Goal: Information Seeking & Learning: Check status

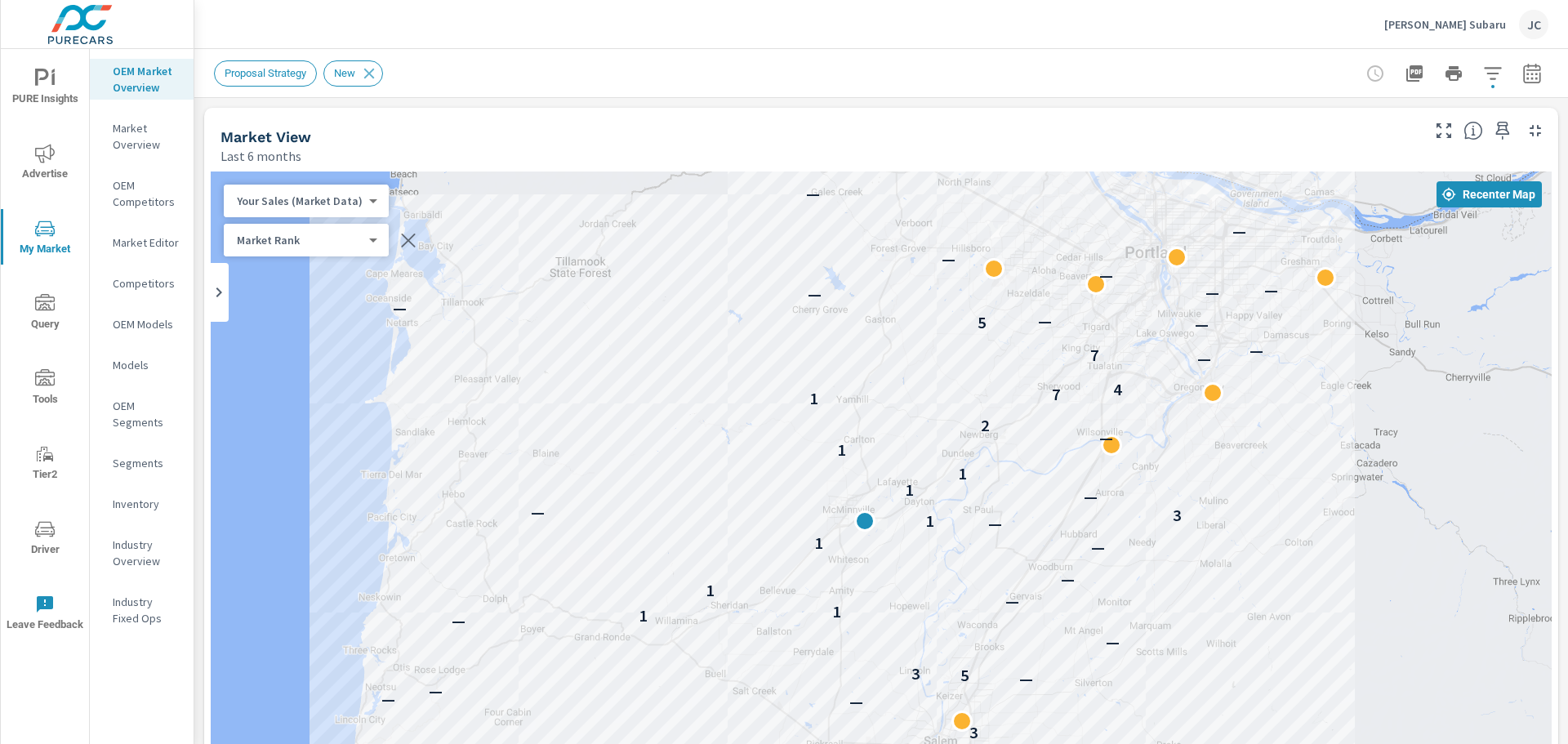
scroll to position [1, 0]
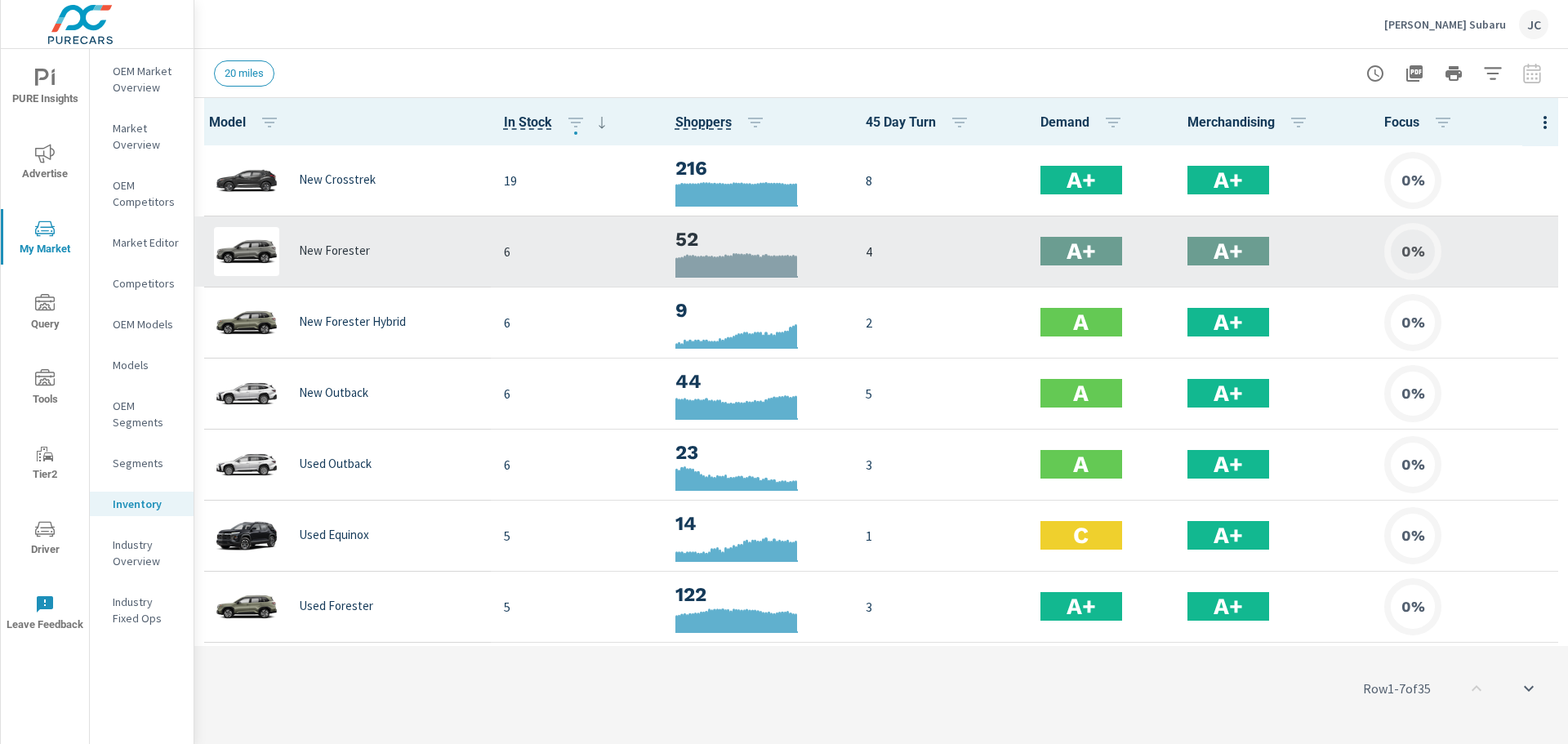
scroll to position [1, 0]
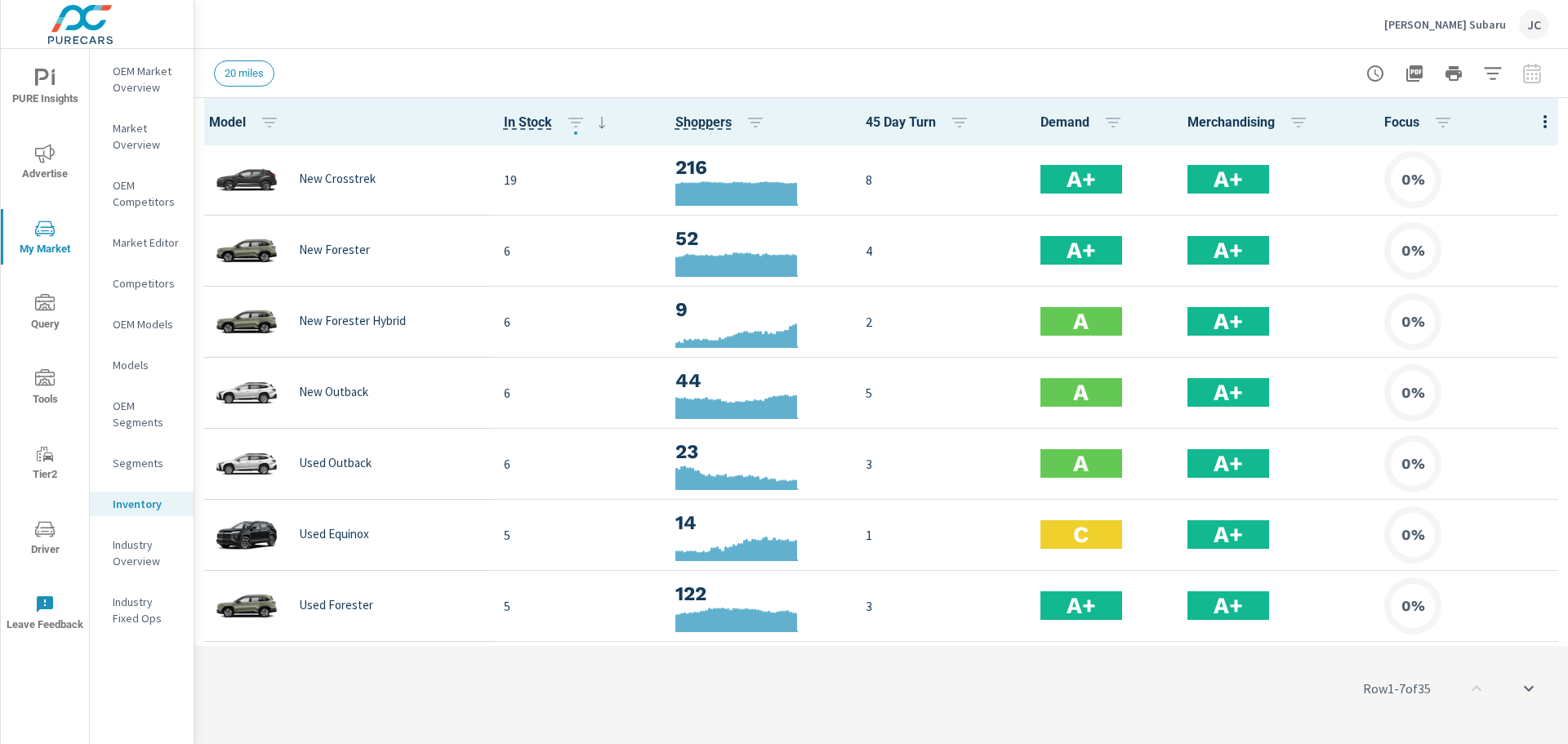
click at [45, 546] on span "Driver" at bounding box center [44, 539] width 78 height 40
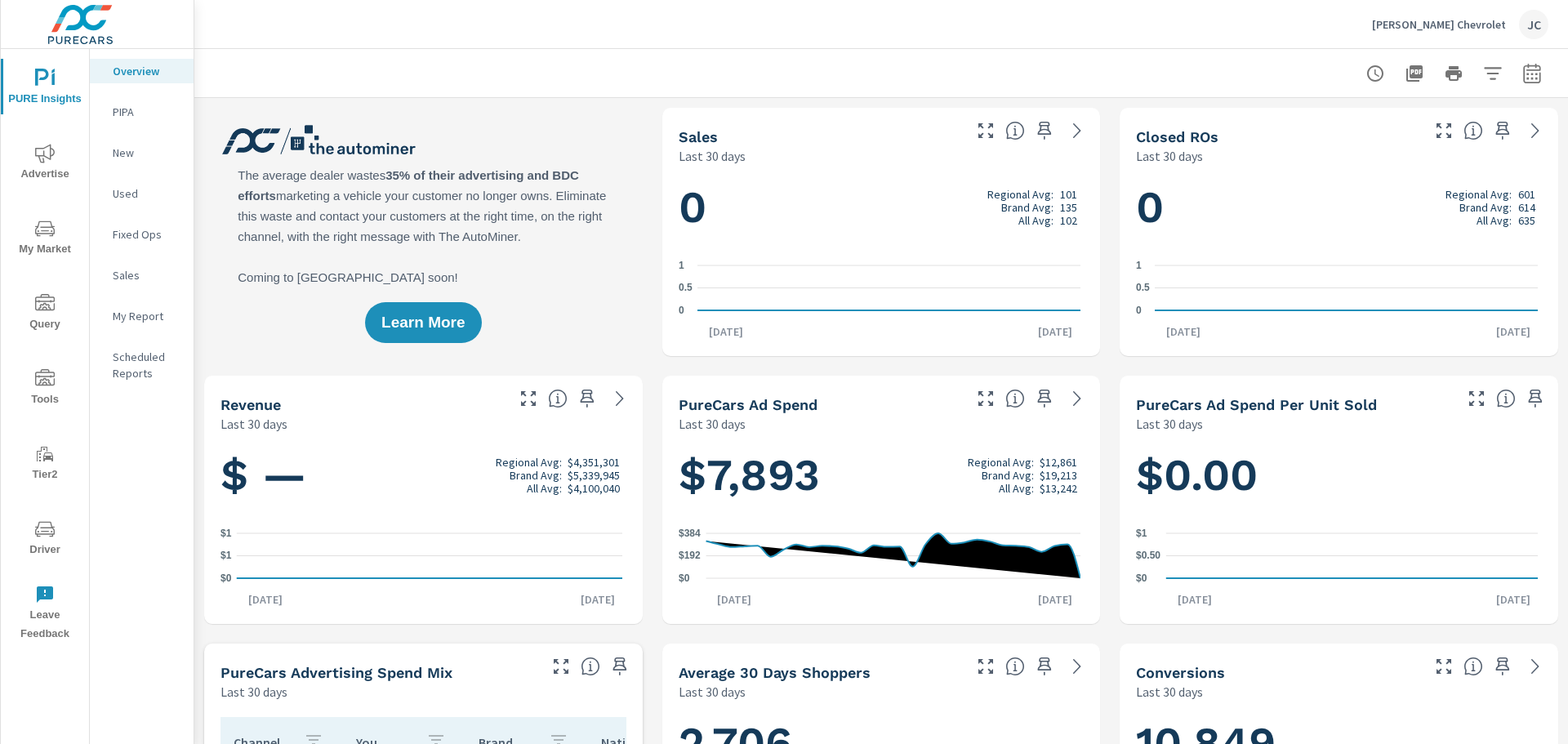
scroll to position [320, 0]
click at [148, 314] on p "My Report" at bounding box center [146, 316] width 68 height 16
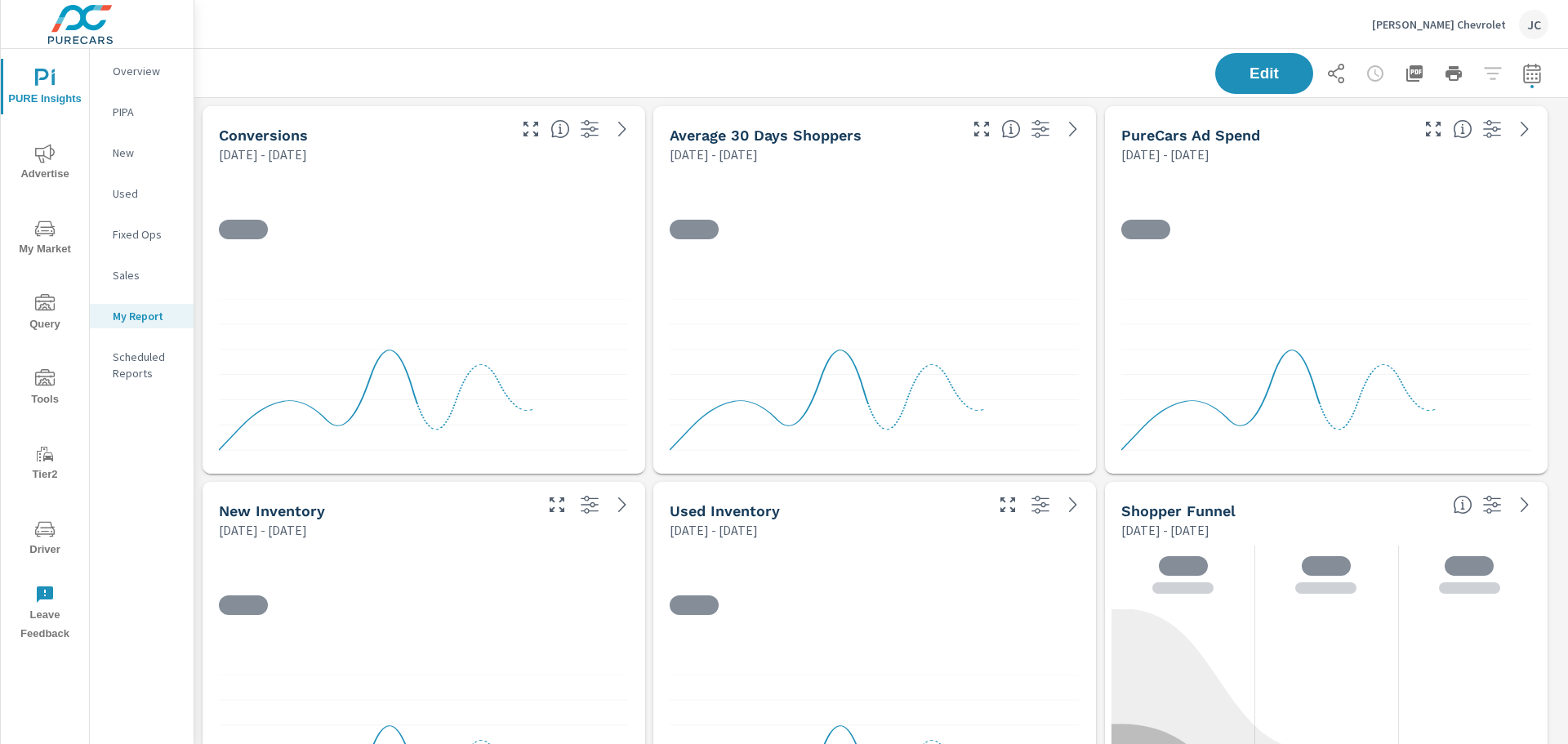
scroll to position [1161, 1387]
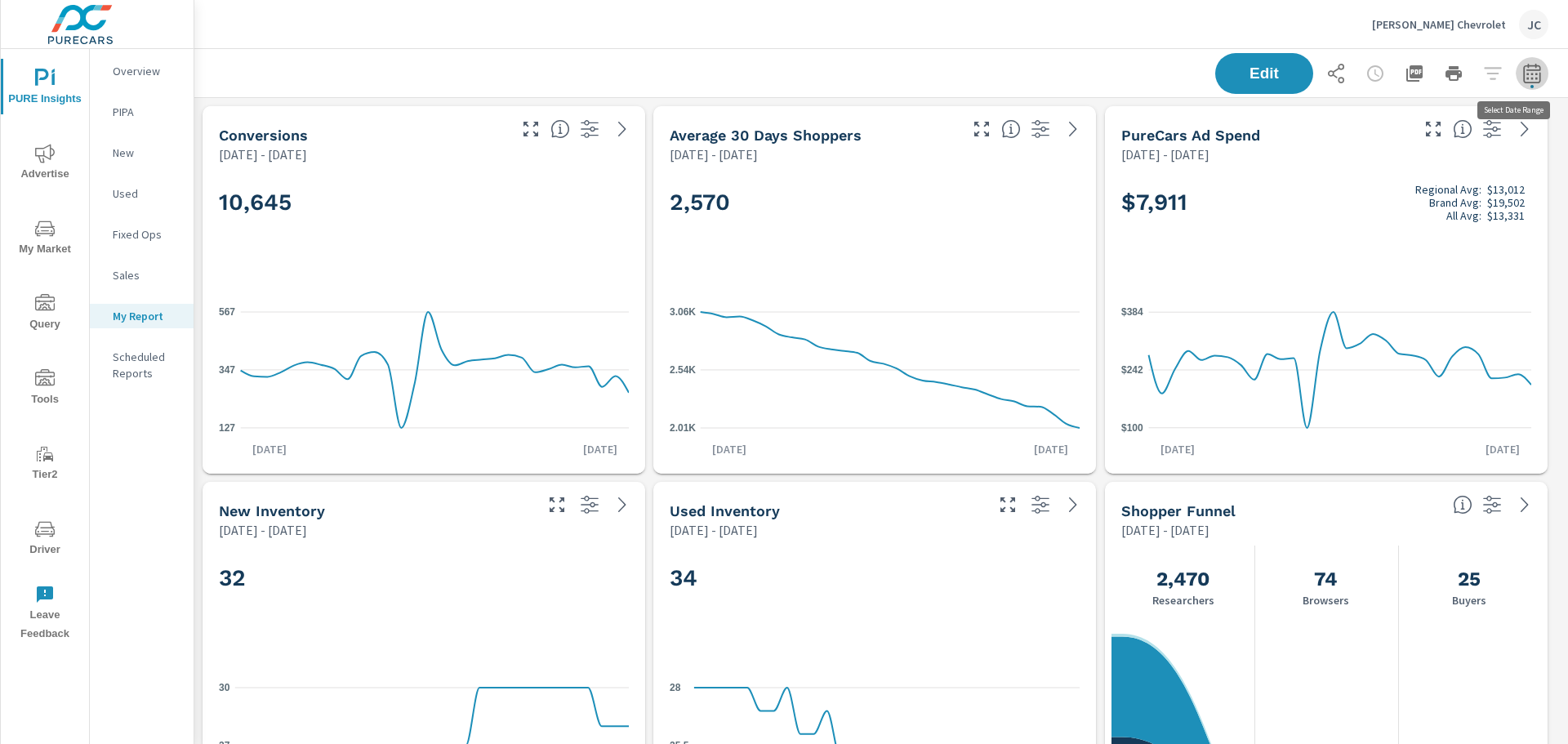
click at [1526, 75] on icon "button" at bounding box center [1531, 76] width 10 height 7
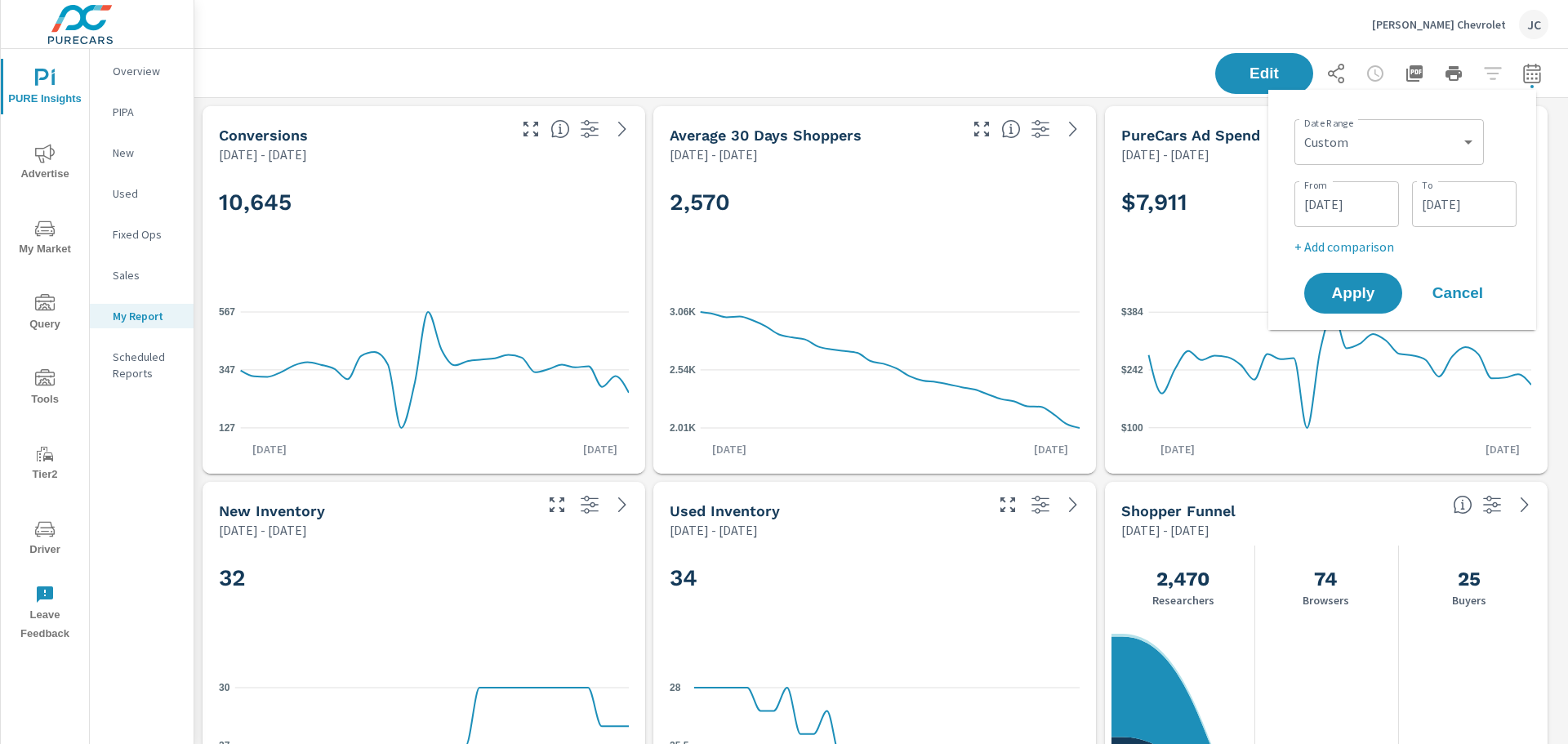
click at [1369, 243] on p "+ Add comparison" at bounding box center [1404, 247] width 222 height 20
select select "Previous period"
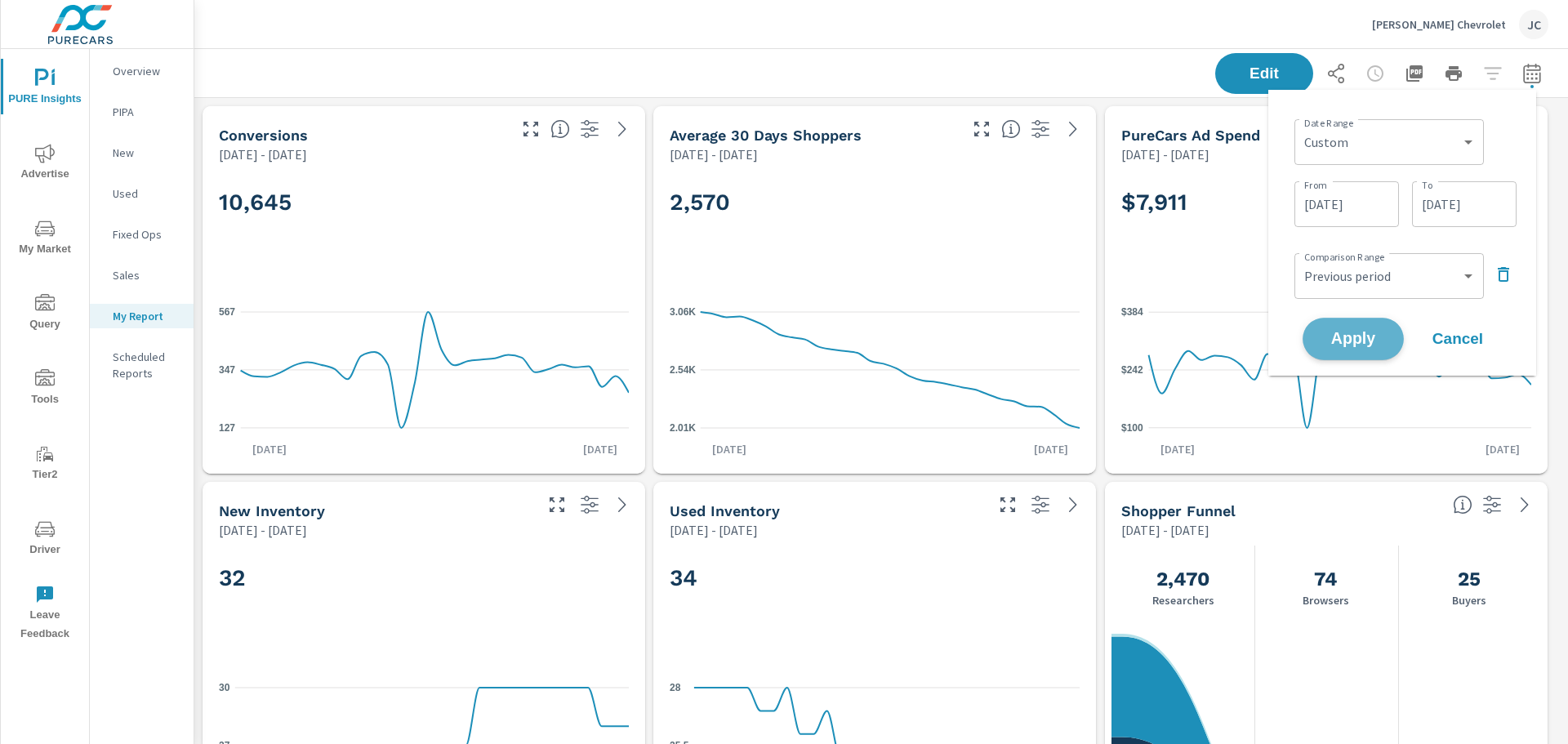
click at [1357, 332] on span "Apply" at bounding box center [1353, 339] width 67 height 15
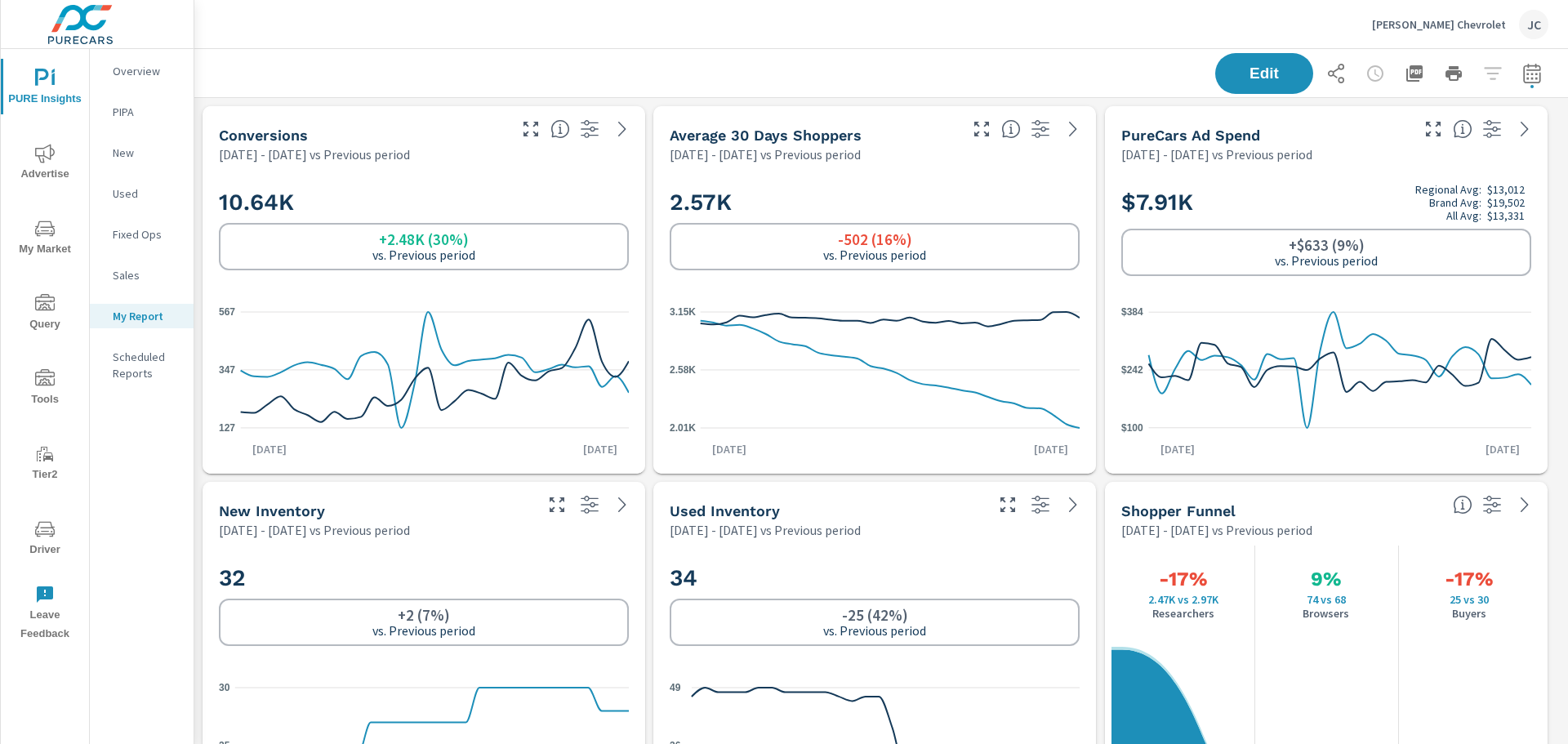
click at [34, 530] on span "Driver" at bounding box center [44, 539] width 78 height 40
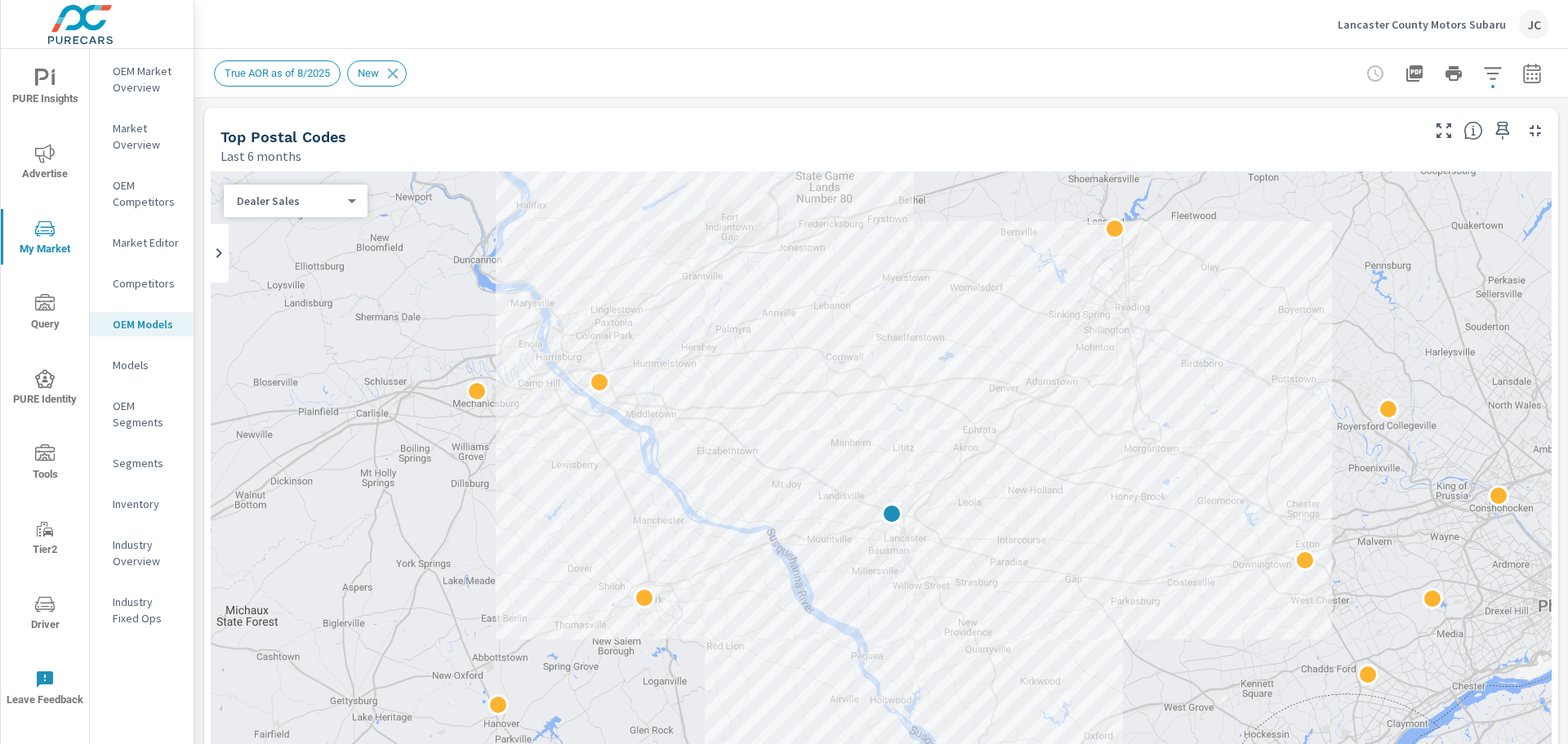
scroll to position [1, 0]
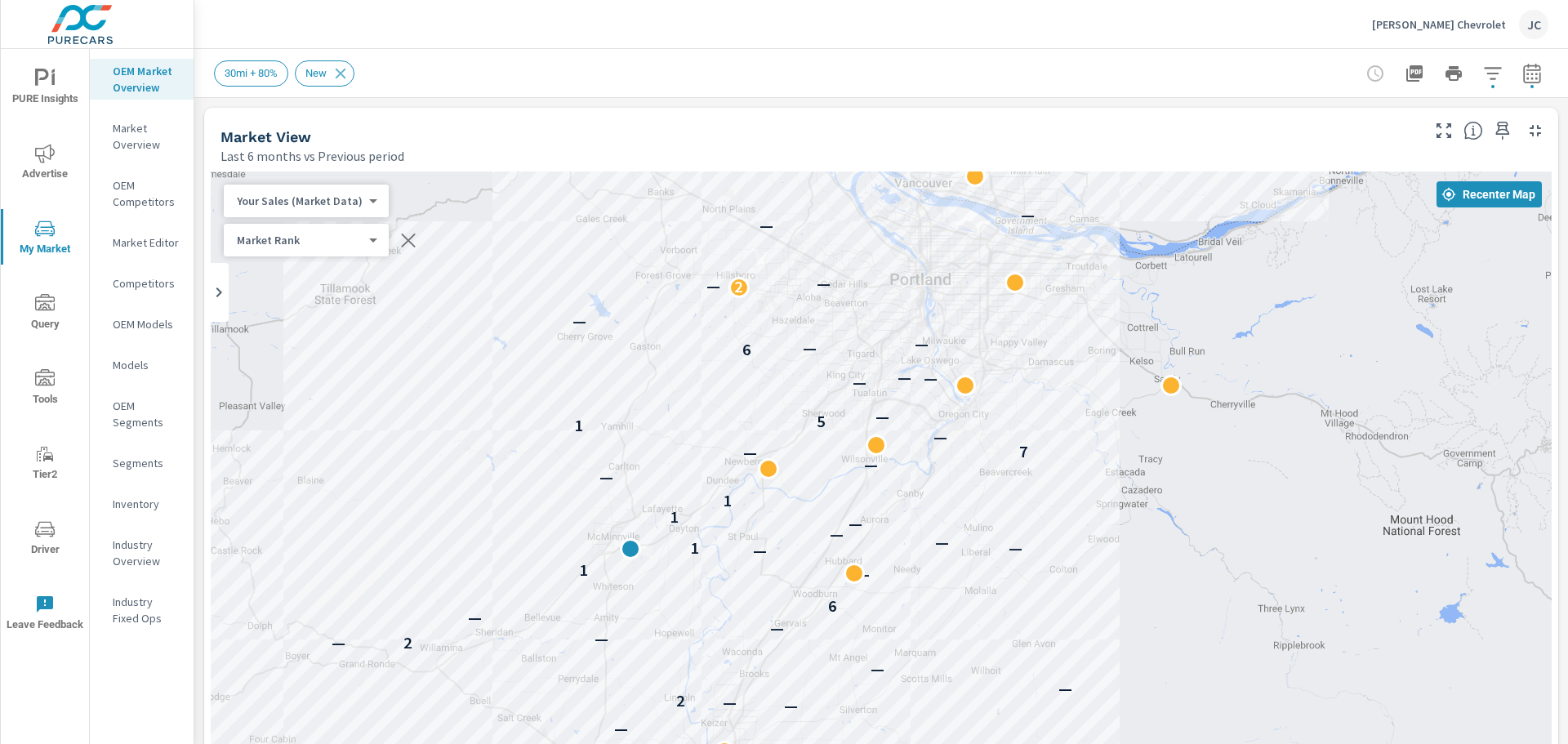
scroll to position [1, 0]
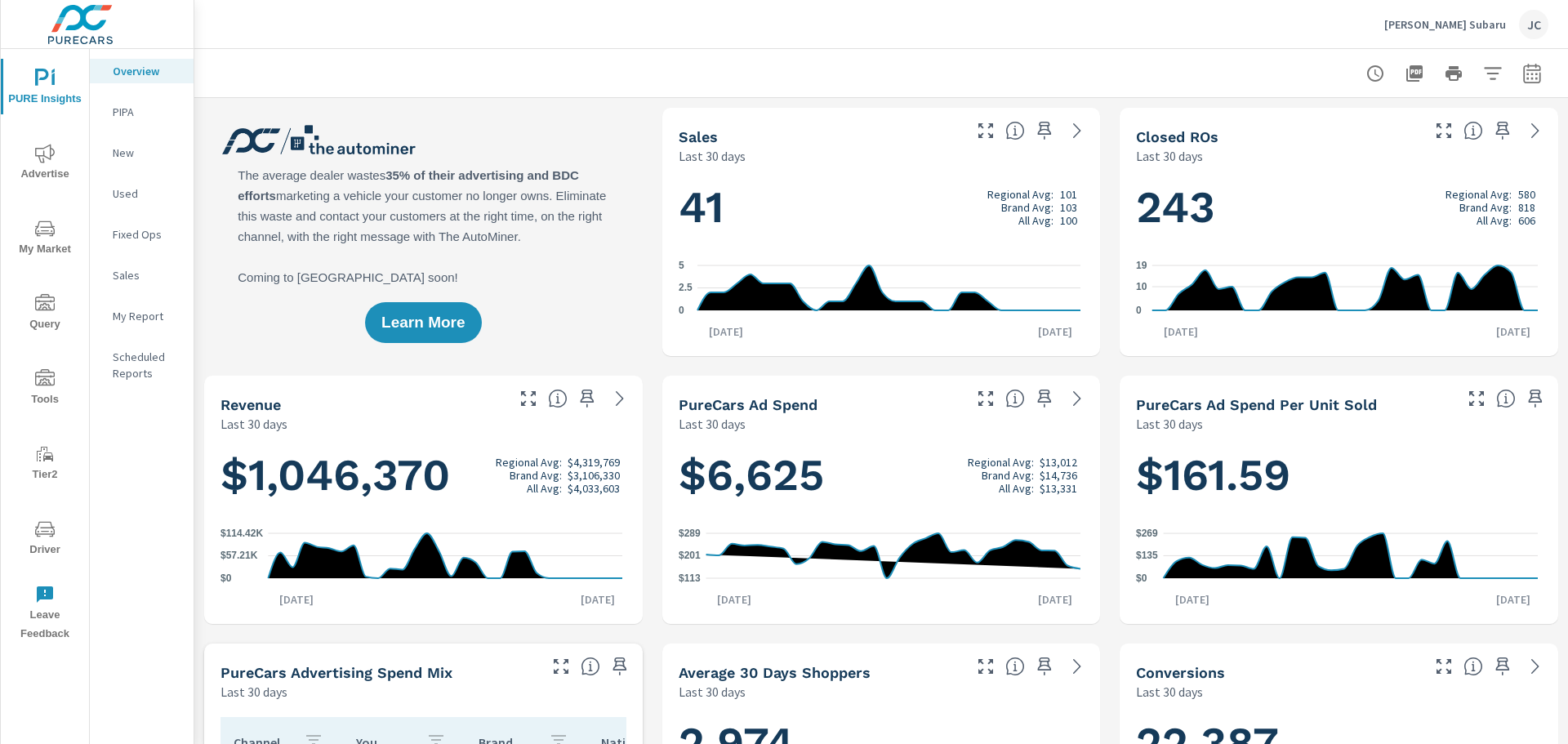
scroll to position [957, 0]
click at [1522, 76] on icon "button" at bounding box center [1531, 73] width 20 height 20
select select "Last 30 days"
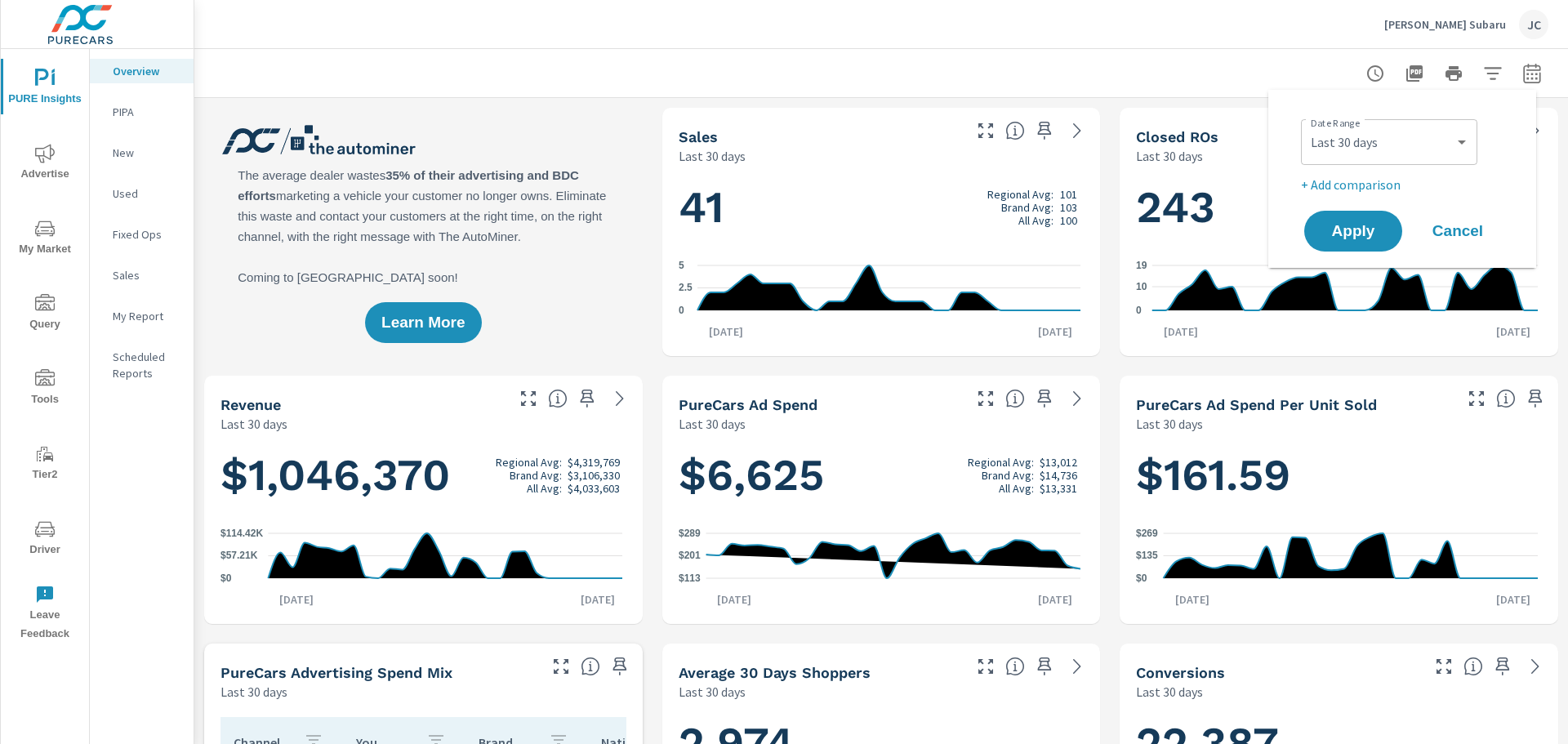
click at [1374, 184] on p "+ Add comparison" at bounding box center [1404, 184] width 209 height 20
select select "Previous period"
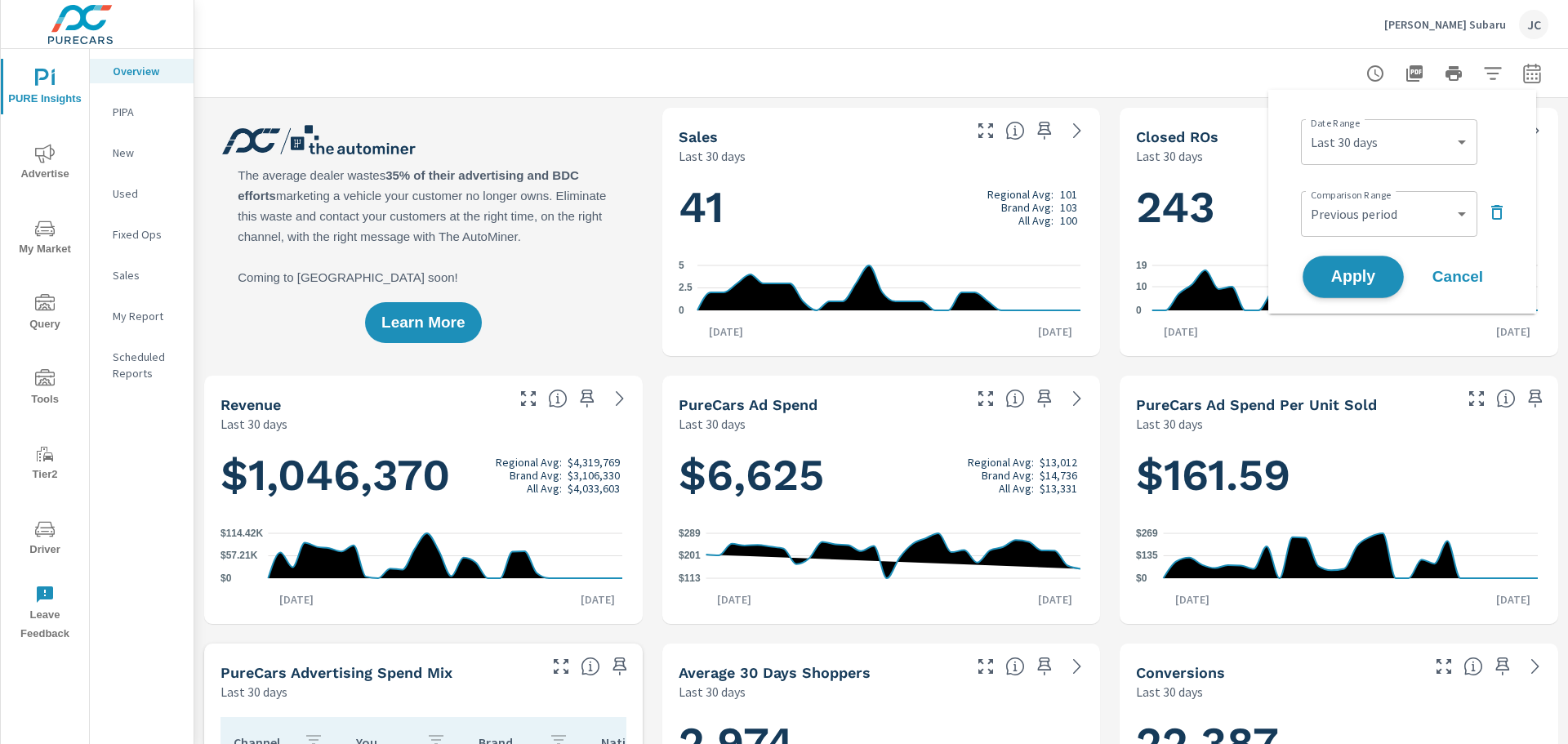
click at [1337, 269] on span "Apply" at bounding box center [1353, 277] width 67 height 15
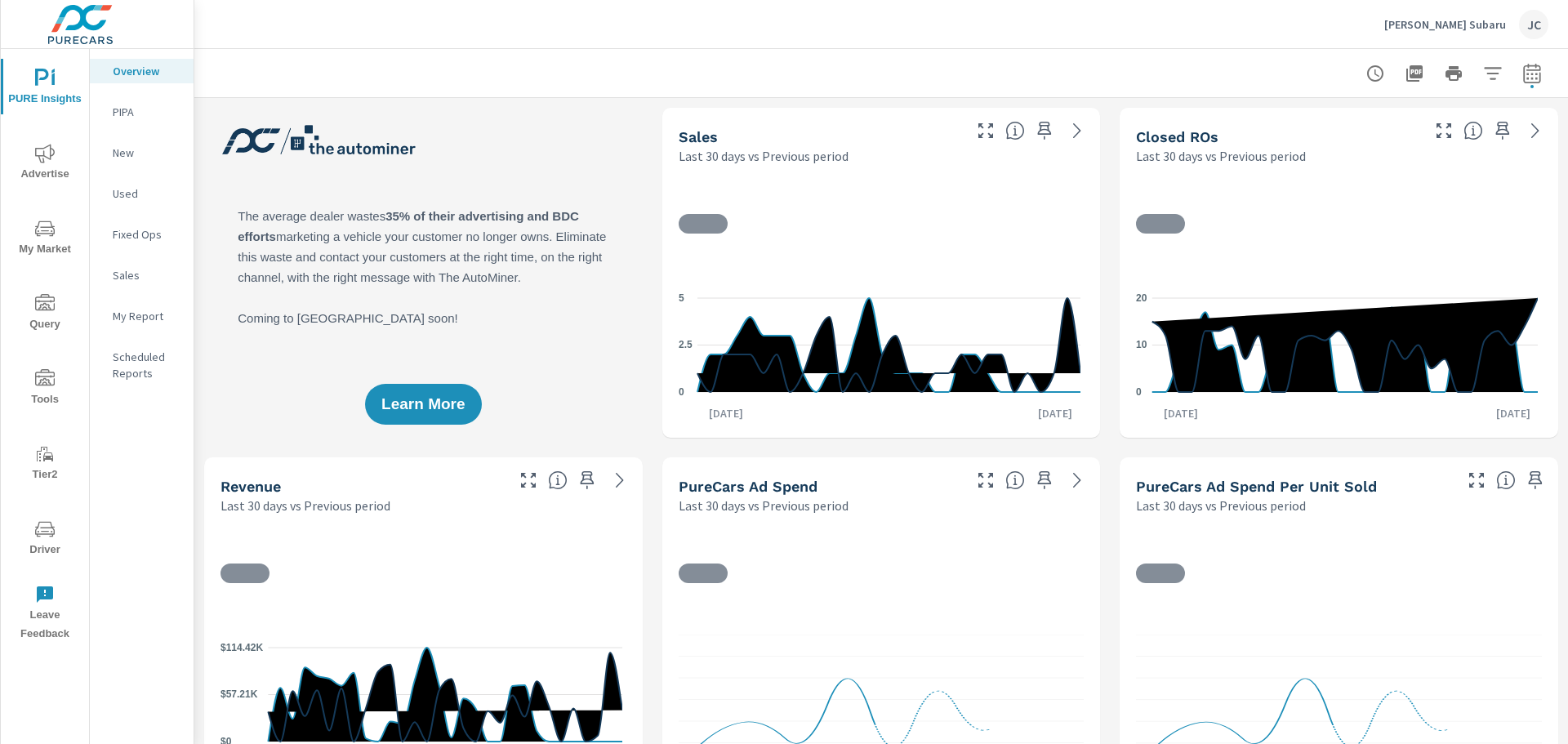
scroll to position [957, 0]
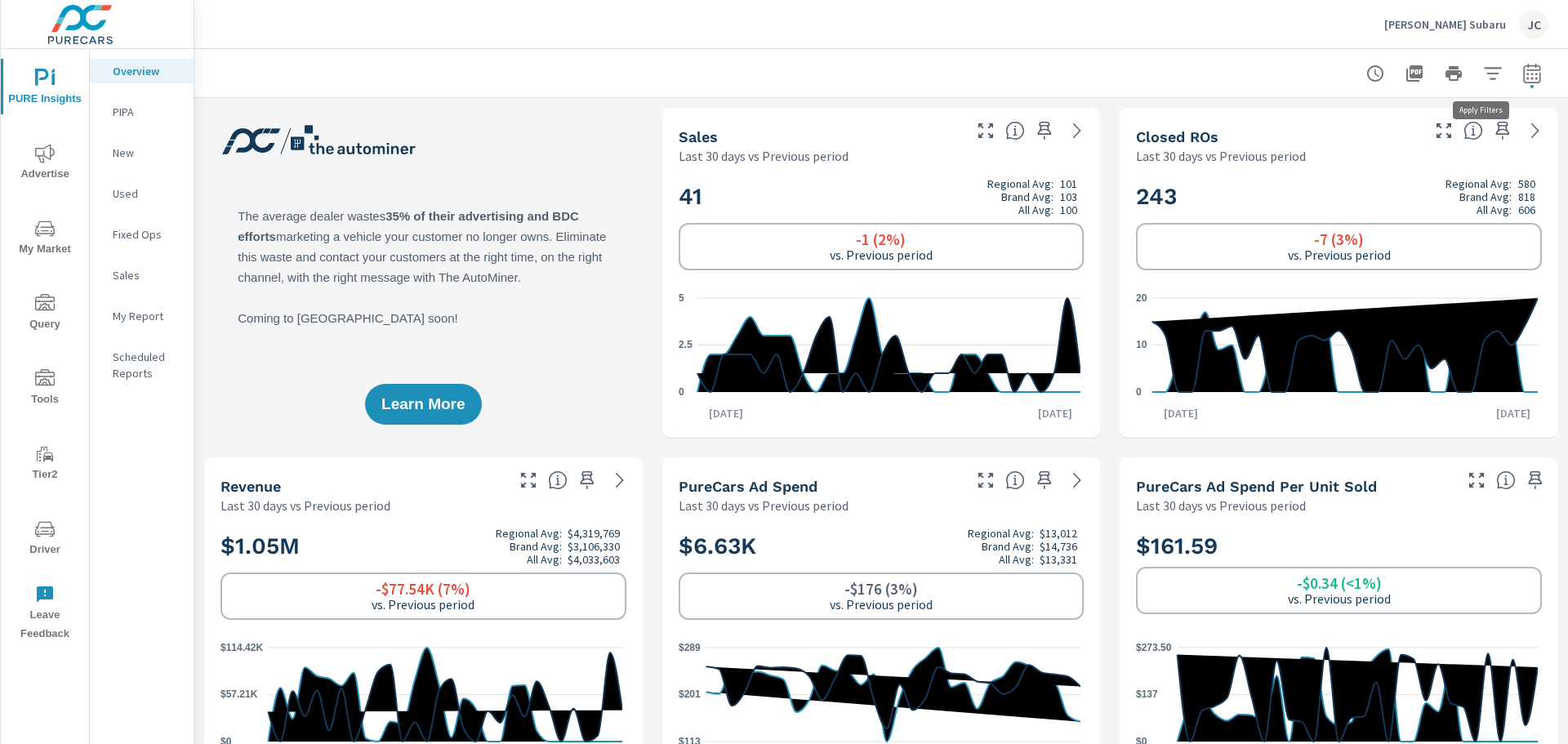
click at [1483, 75] on icon "button" at bounding box center [1492, 73] width 20 height 20
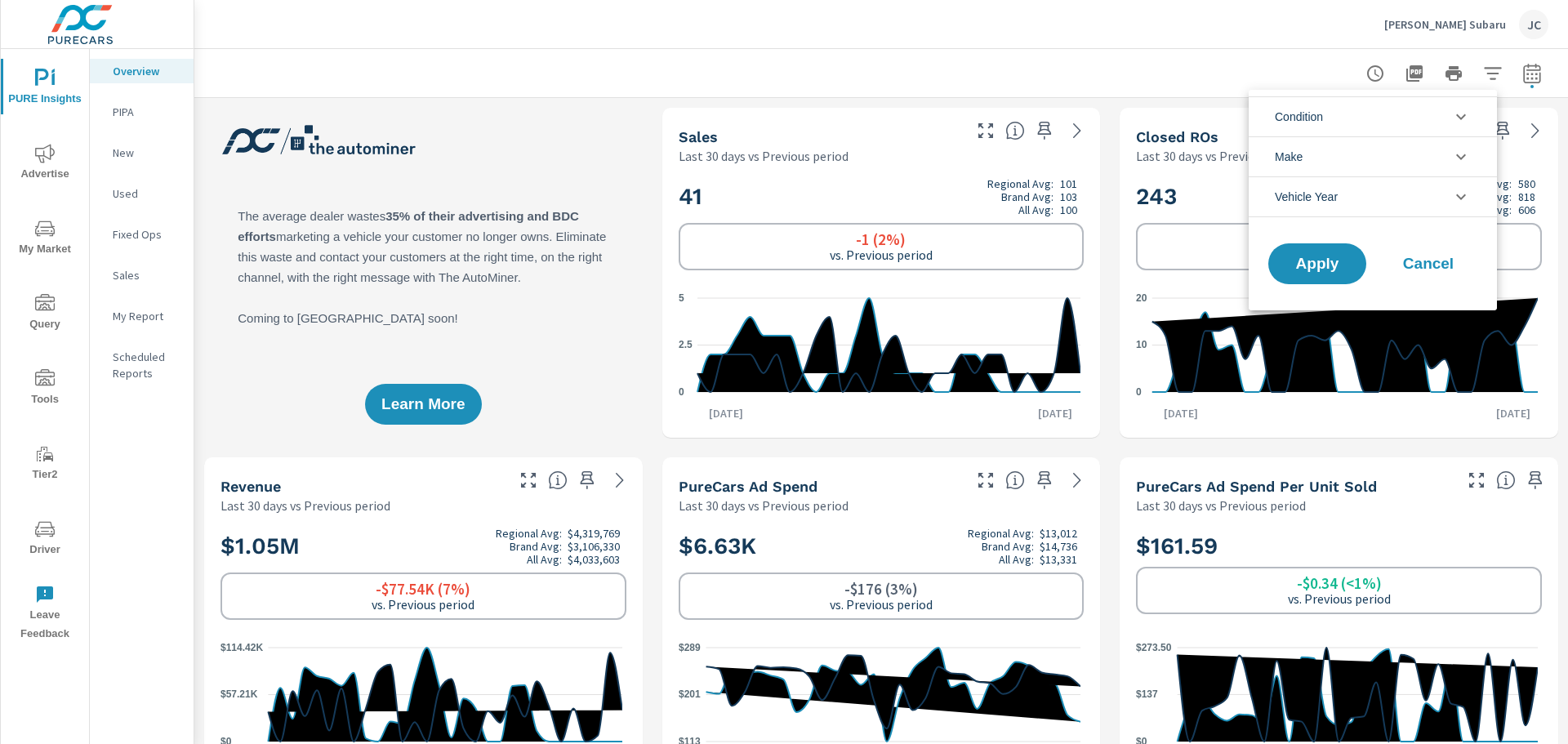
click at [1458, 119] on icon "filter options" at bounding box center [1460, 116] width 20 height 20
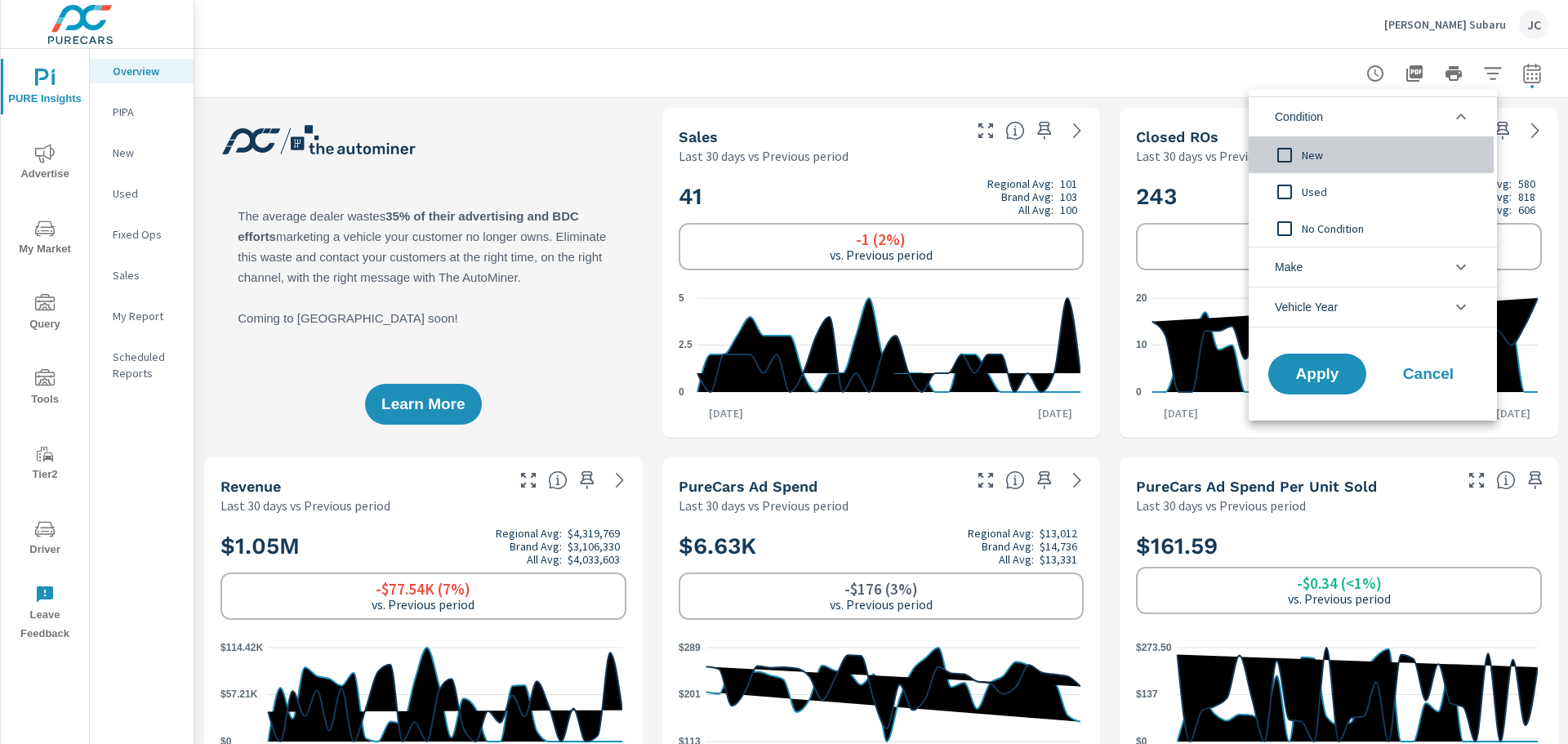
click at [1285, 154] on input "filter options" at bounding box center [1284, 155] width 34 height 34
click at [1296, 368] on span "Apply" at bounding box center [1317, 374] width 67 height 15
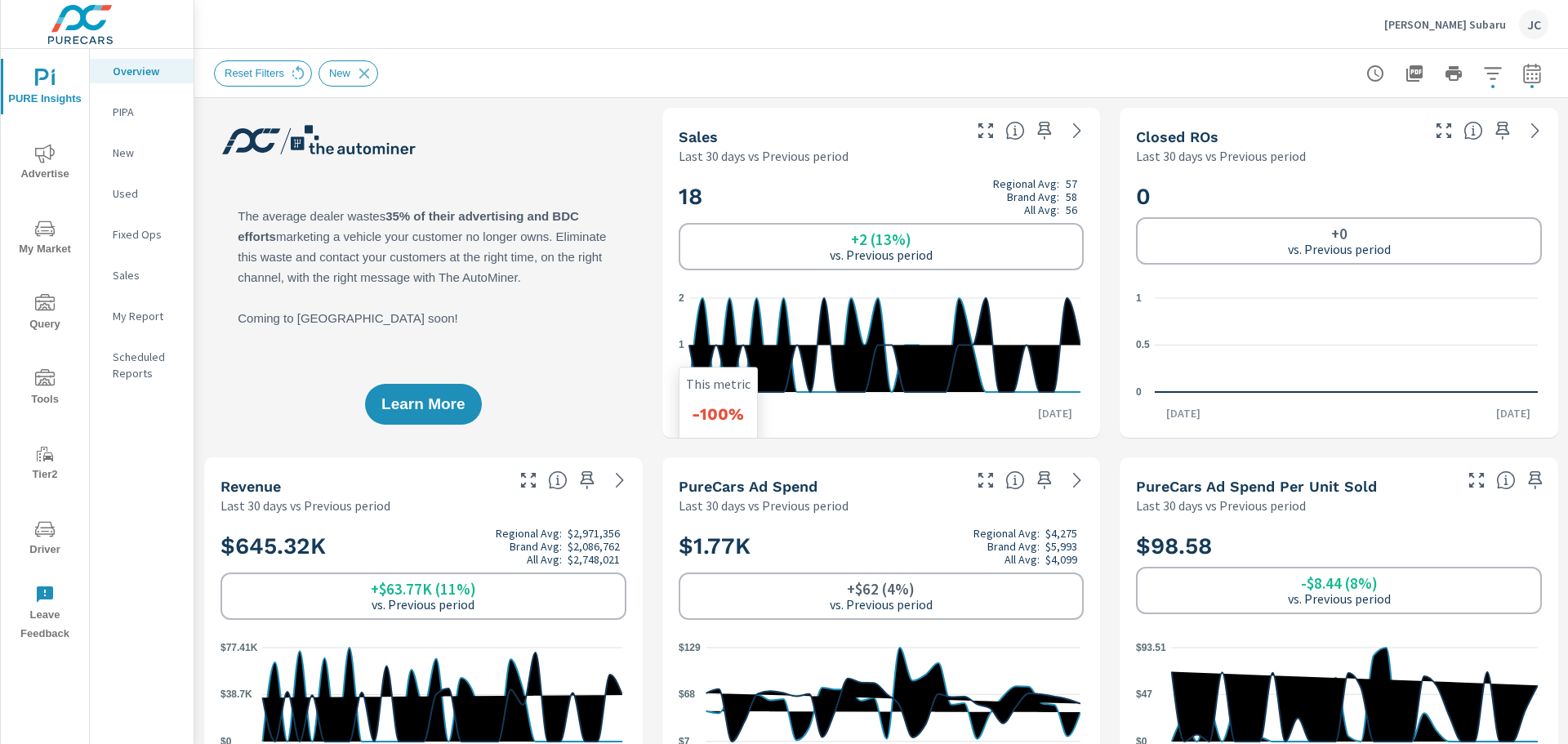
scroll to position [1, 0]
click at [1522, 72] on icon "button" at bounding box center [1531, 73] width 20 height 20
select select "Last 30 days"
select select "Previous period"
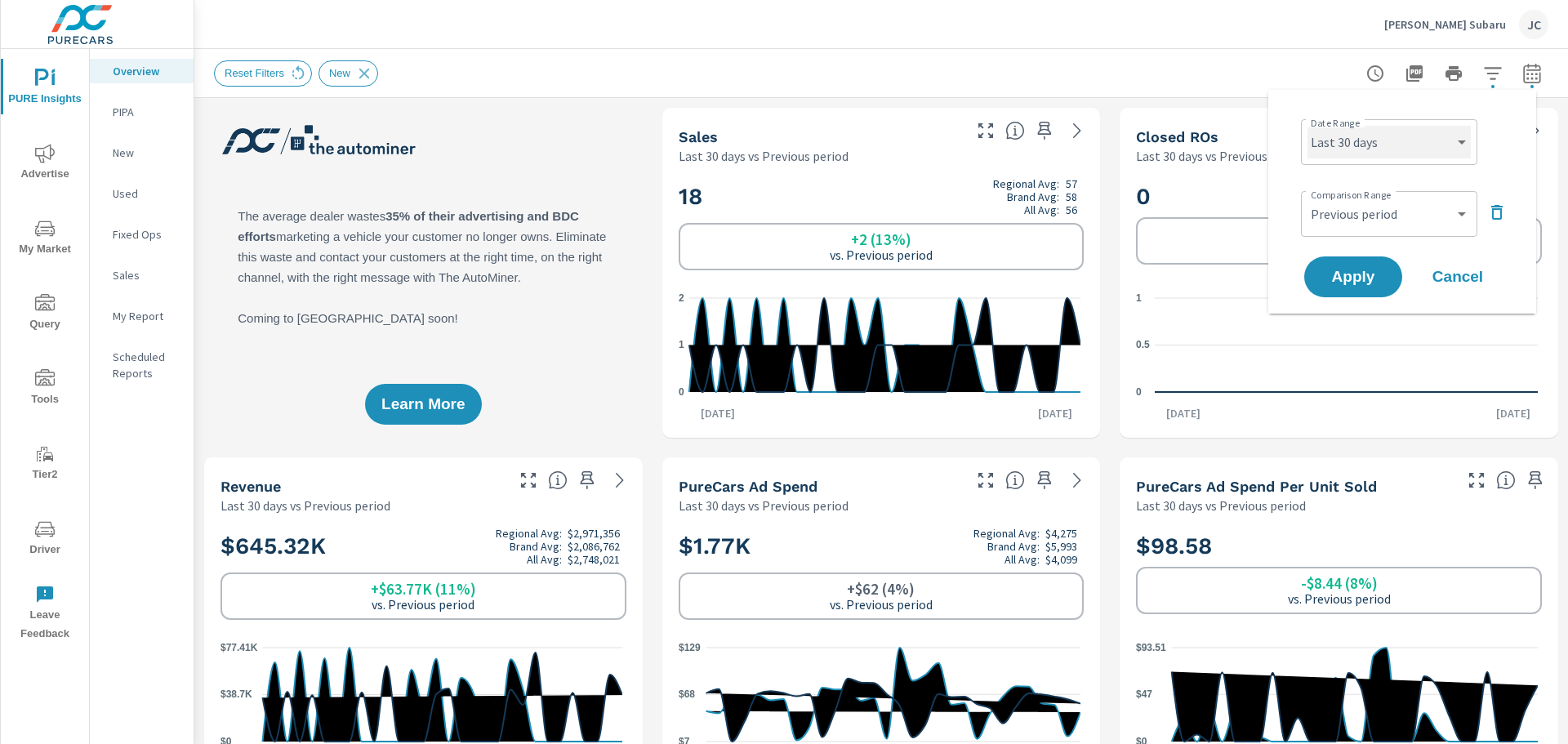
click at [1455, 145] on select "Custom Yesterday Last week Last 7 days Last 14 days Last 30 days Last 45 days L…" at bounding box center [1388, 142] width 164 height 33
click at [1307, 126] on select "Custom Yesterday Last week Last 7 days Last 14 days Last 30 days Last 45 days L…" at bounding box center [1388, 142] width 164 height 33
select select "Last month"
click at [1355, 275] on span "Apply" at bounding box center [1353, 277] width 67 height 15
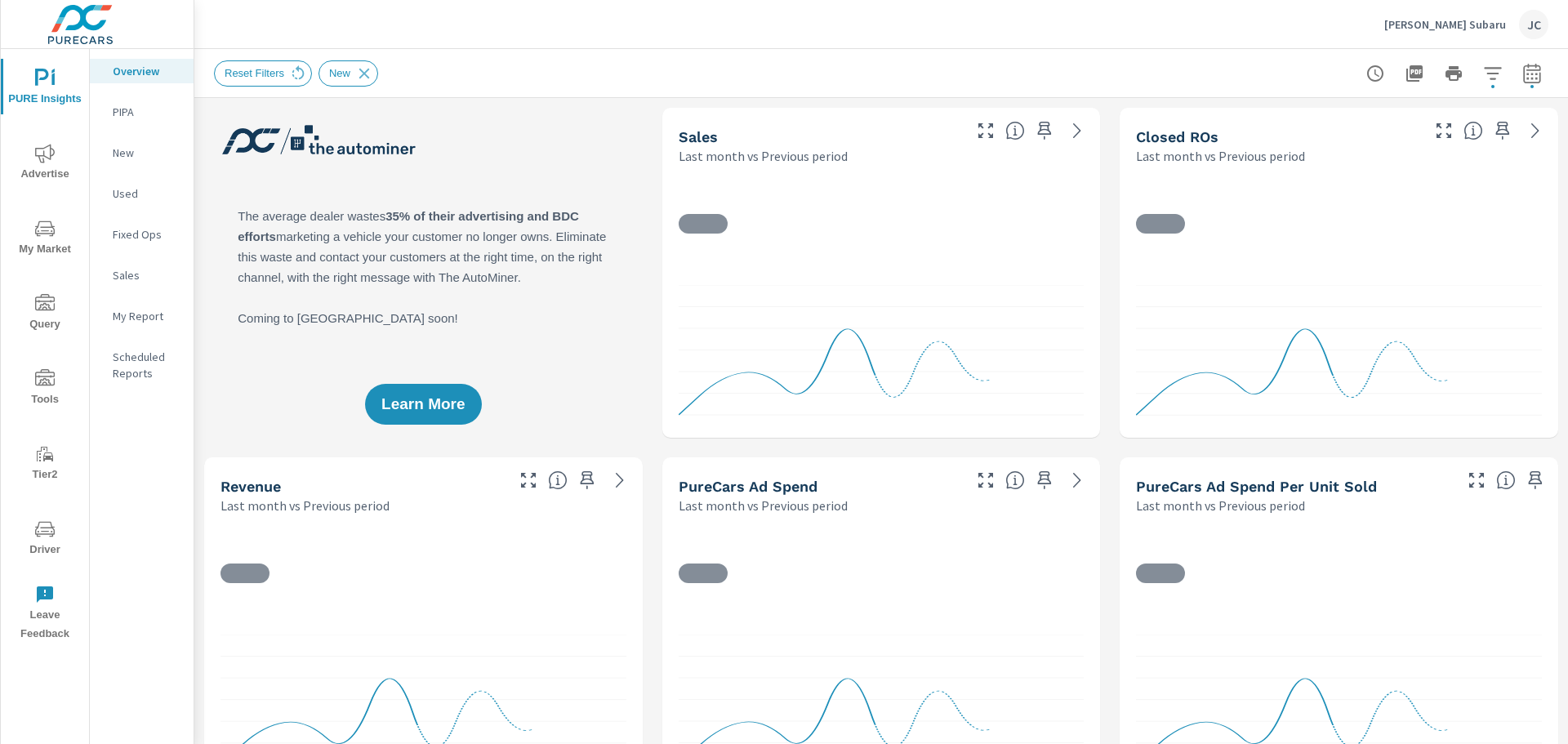
scroll to position [1, 0]
